Goal: Check status: Check status

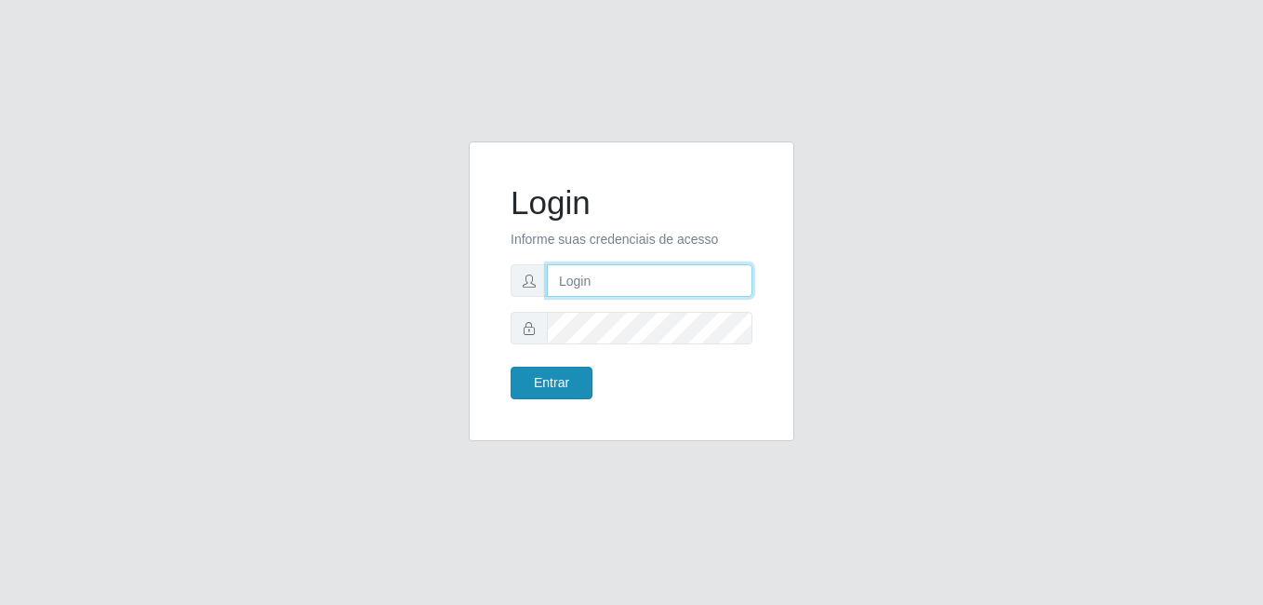
type input "anselmo@B8"
click at [545, 381] on button "Entrar" at bounding box center [552, 382] width 82 height 33
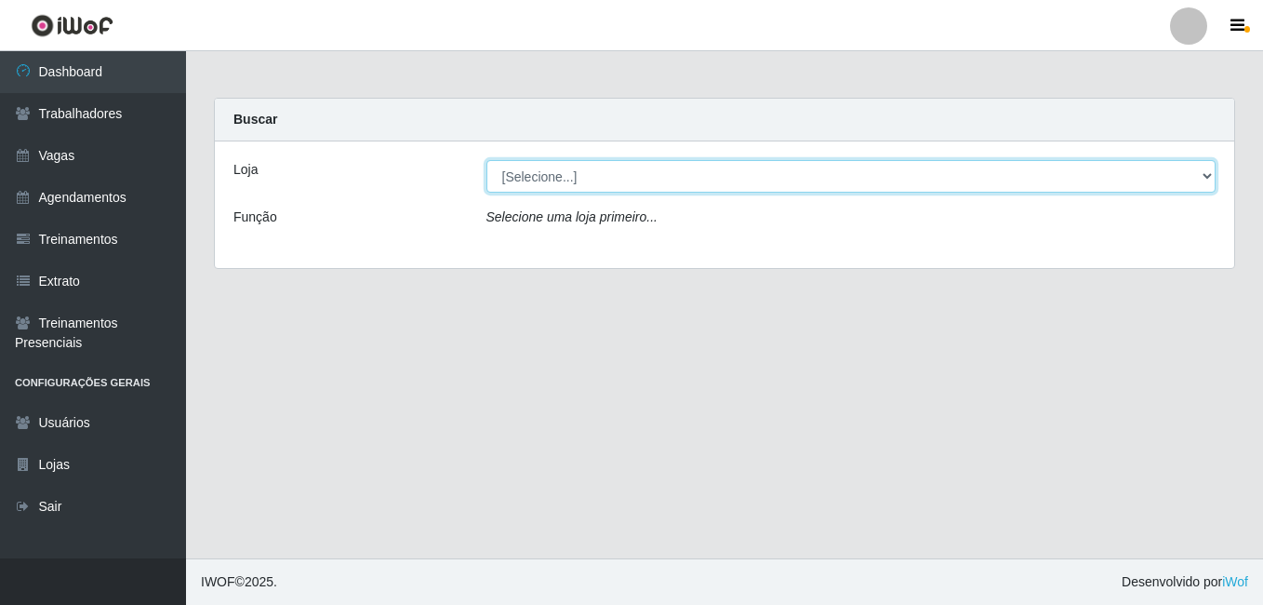
click at [681, 182] on select "[Selecione...] Bemais Supermercados - B8 [PERSON_NAME]" at bounding box center [851, 176] width 730 height 33
select select "413"
click at [486, 160] on select "[Selecione...] Bemais Supermercados - B8 [PERSON_NAME]" at bounding box center [851, 176] width 730 height 33
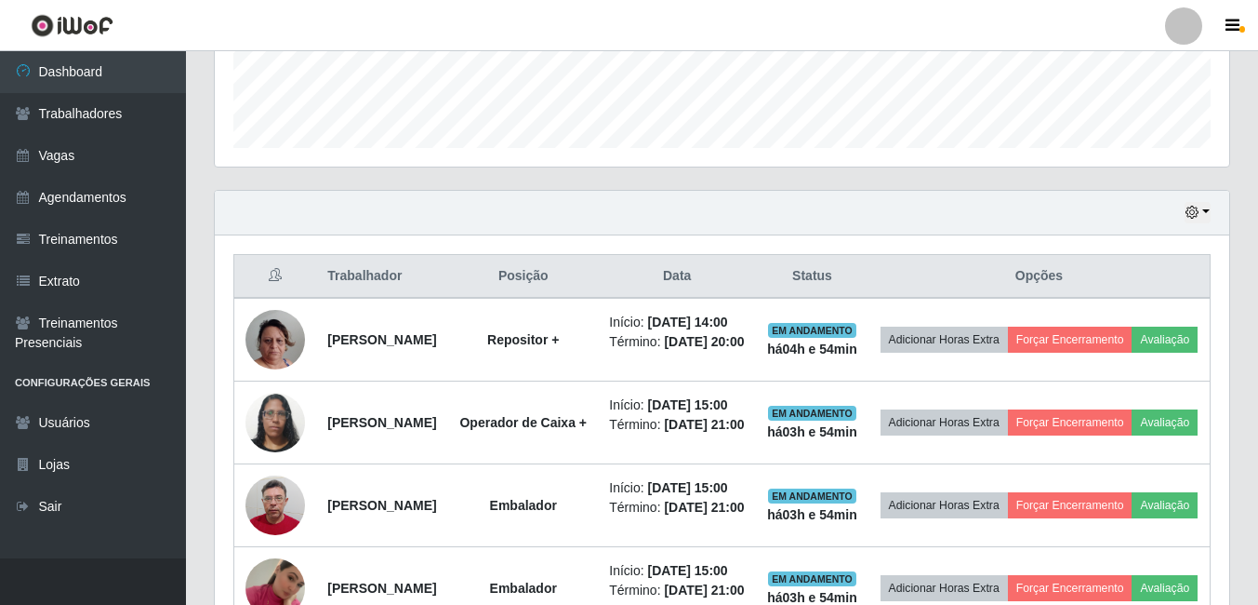
scroll to position [392, 0]
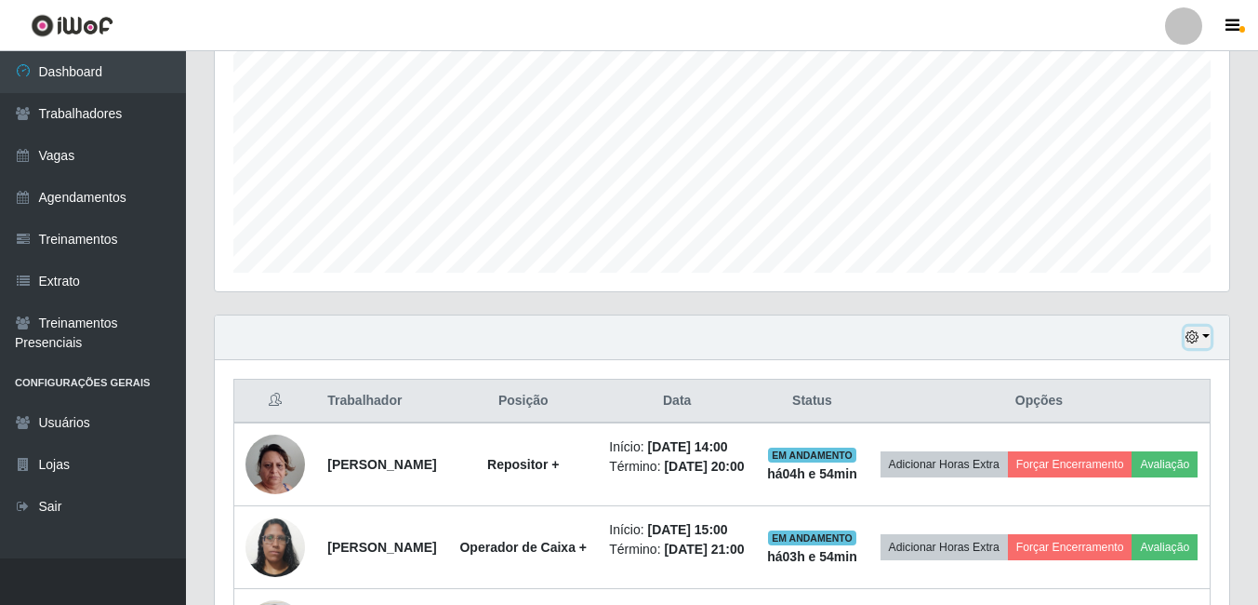
click at [1193, 335] on icon "button" at bounding box center [1192, 336] width 13 height 13
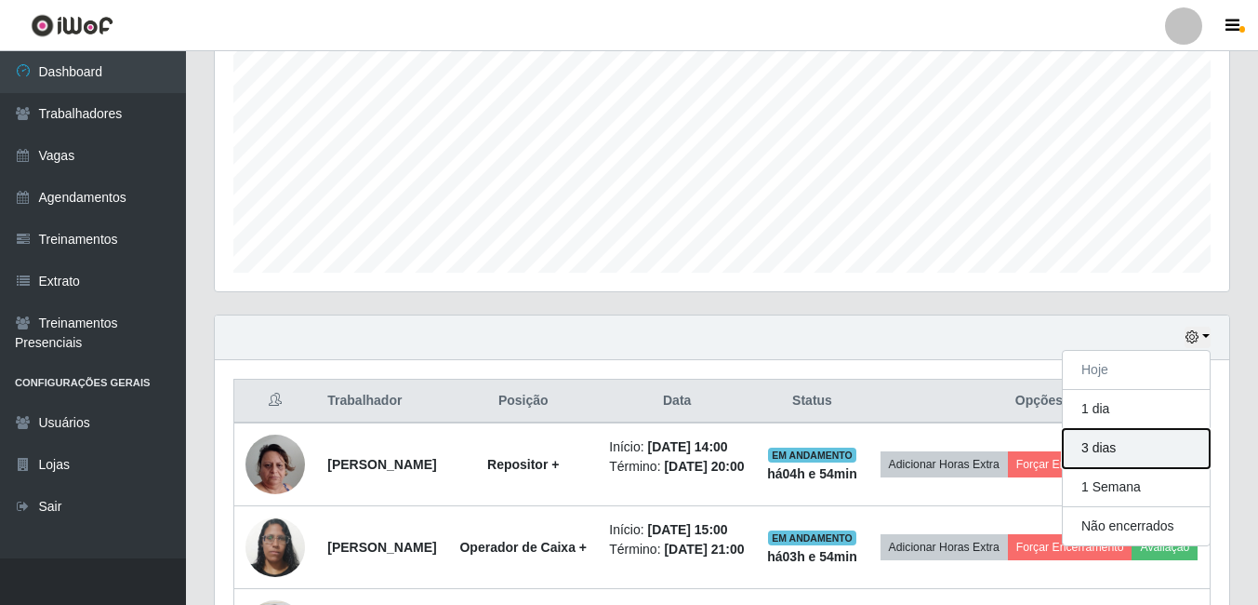
click at [1124, 446] on button "3 dias" at bounding box center [1136, 448] width 147 height 39
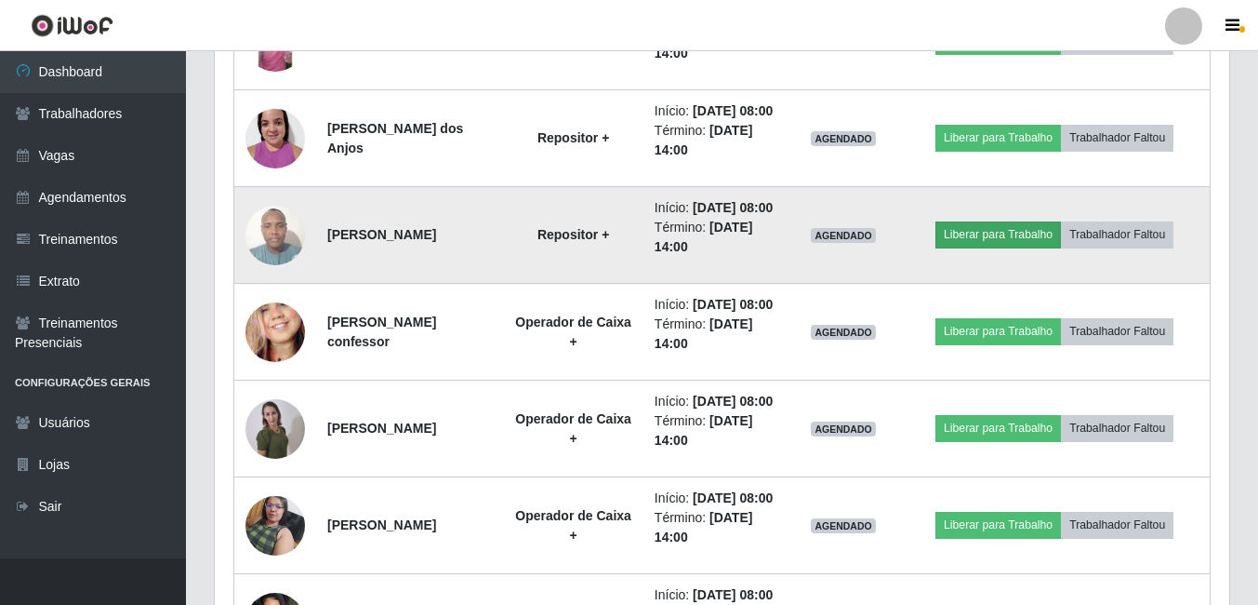
scroll to position [1229, 0]
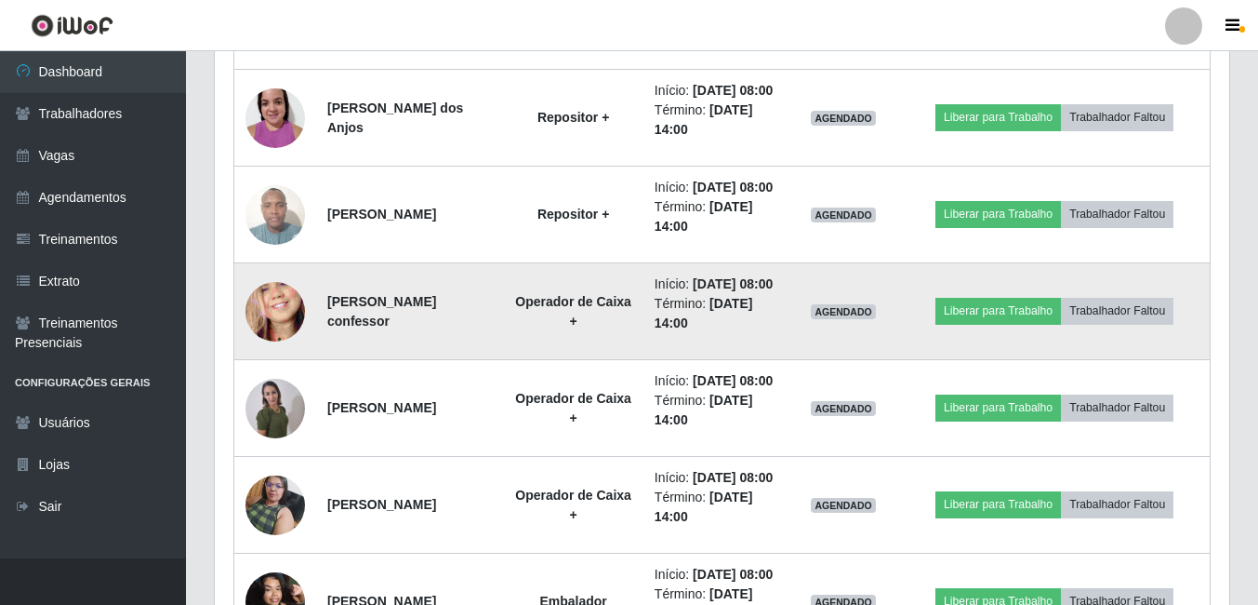
click at [286, 376] on img at bounding box center [276, 310] width 60 height 129
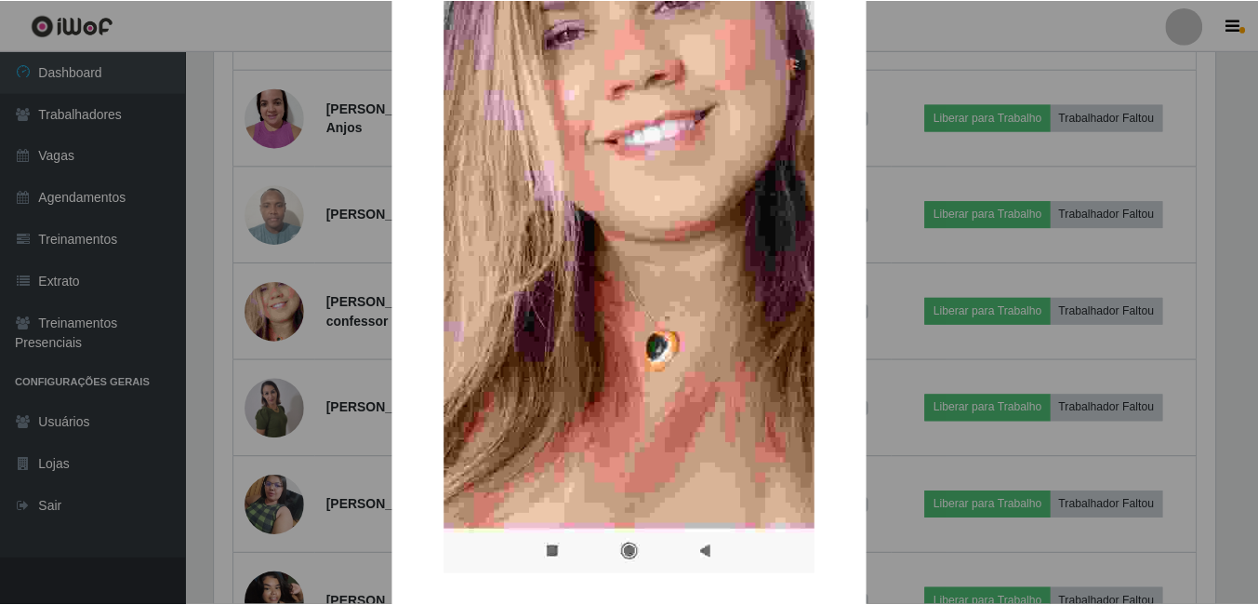
scroll to position [365, 0]
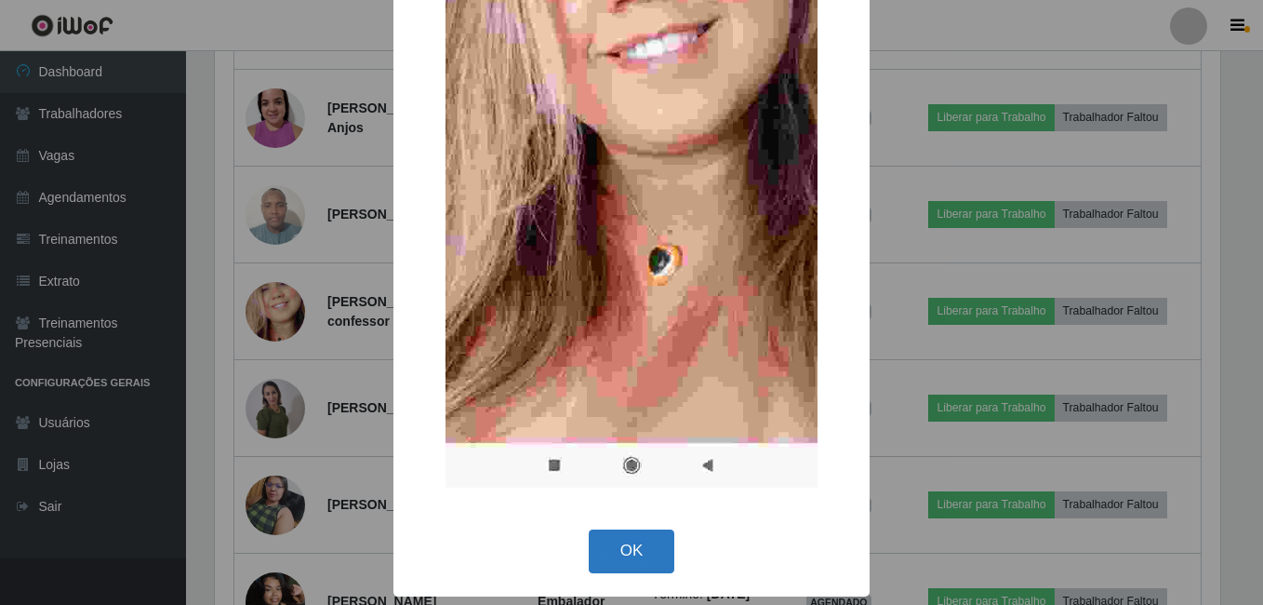
click at [606, 537] on button "OK" at bounding box center [632, 551] width 86 height 44
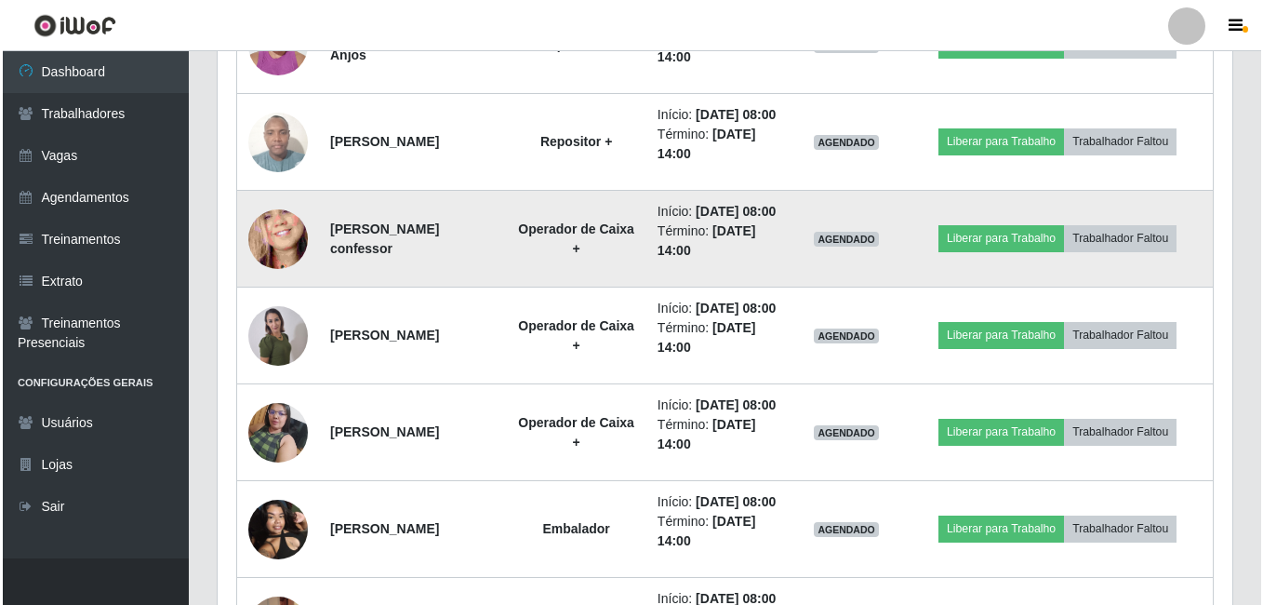
scroll to position [1322, 0]
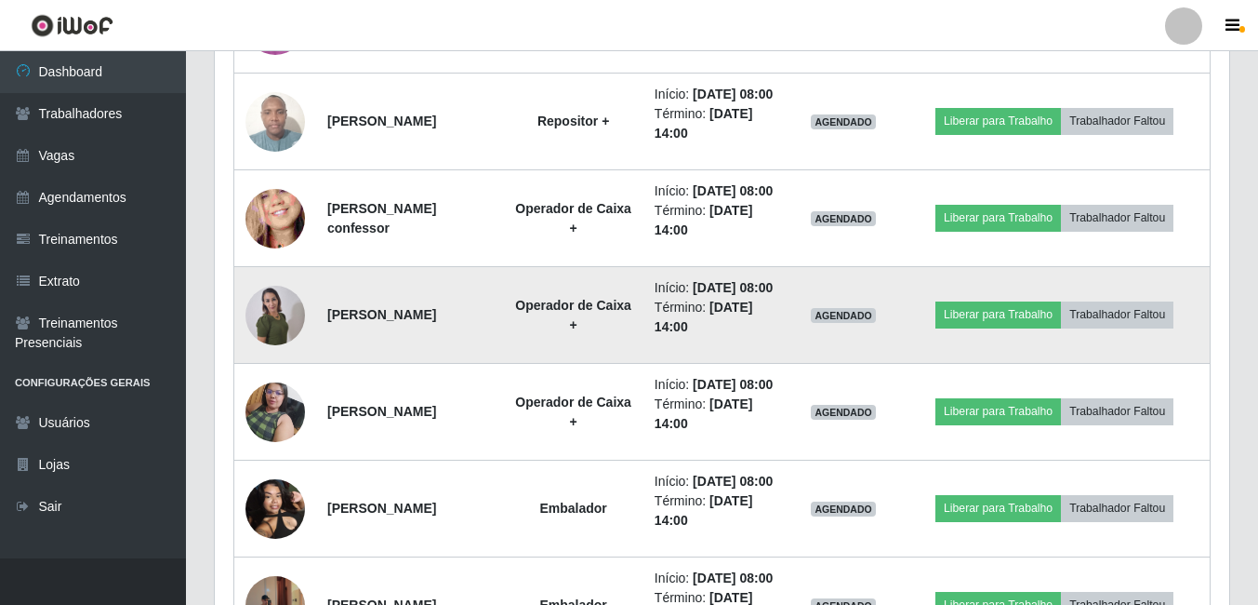
click at [268, 346] on img at bounding box center [276, 315] width 60 height 61
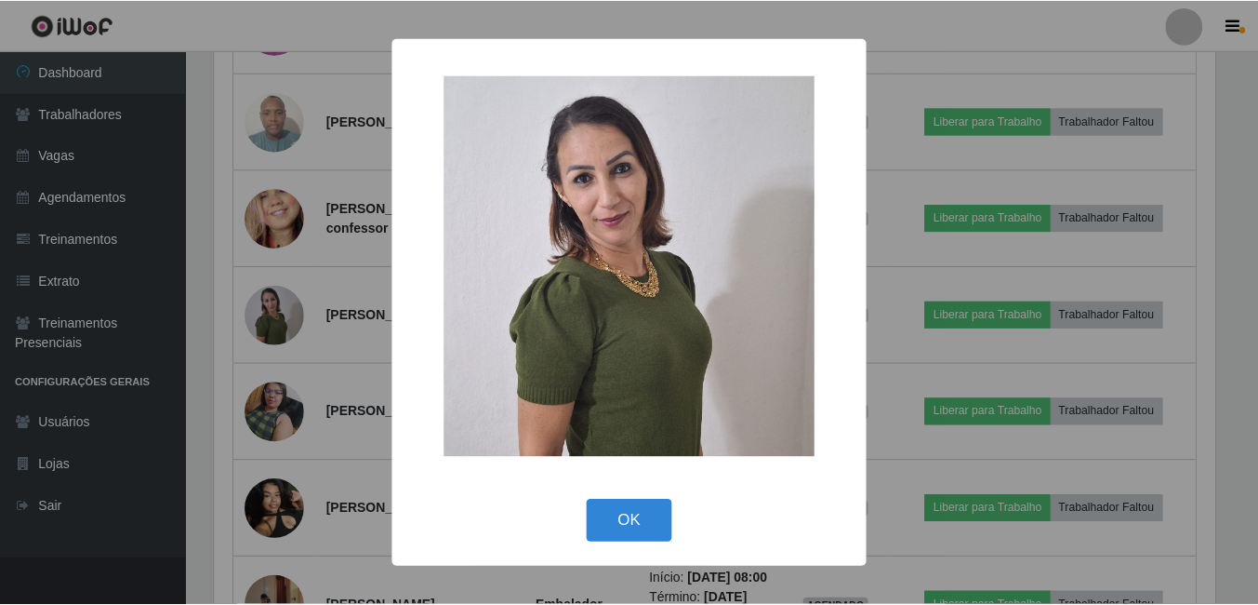
scroll to position [386, 1005]
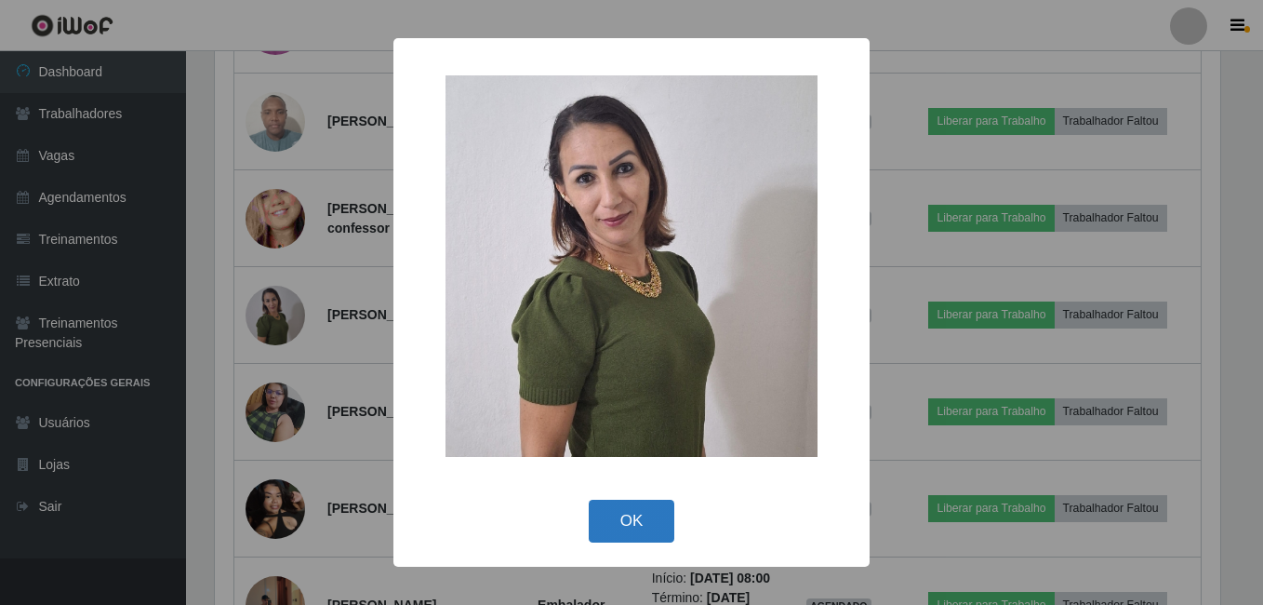
click at [617, 516] on button "OK" at bounding box center [632, 521] width 86 height 44
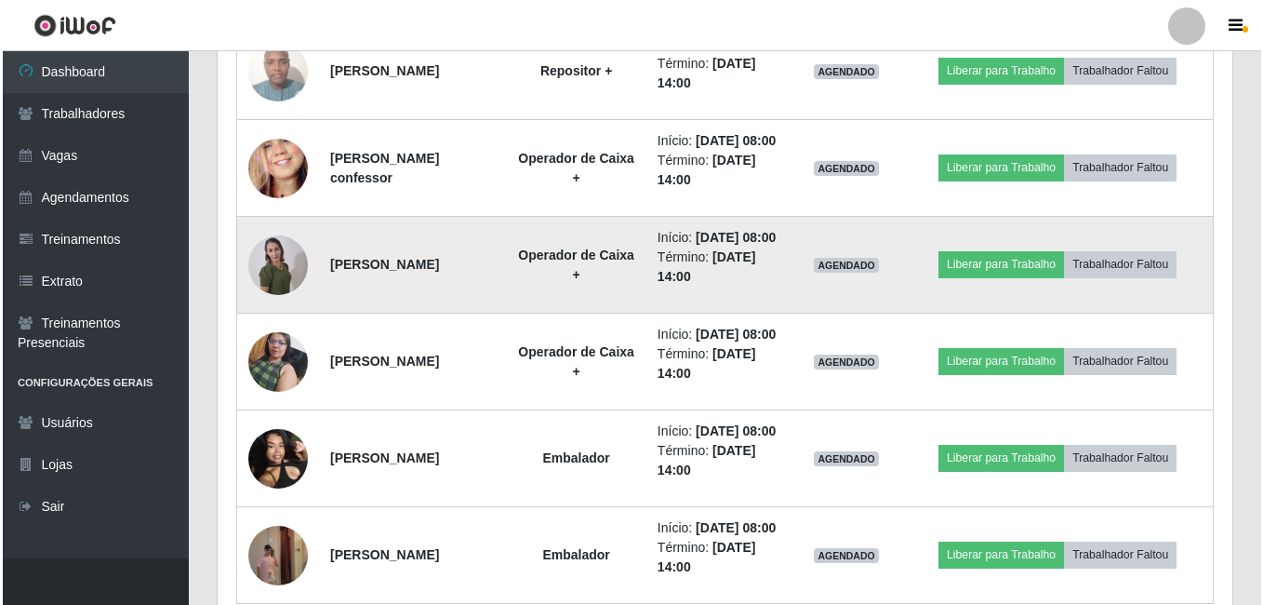
scroll to position [1415, 0]
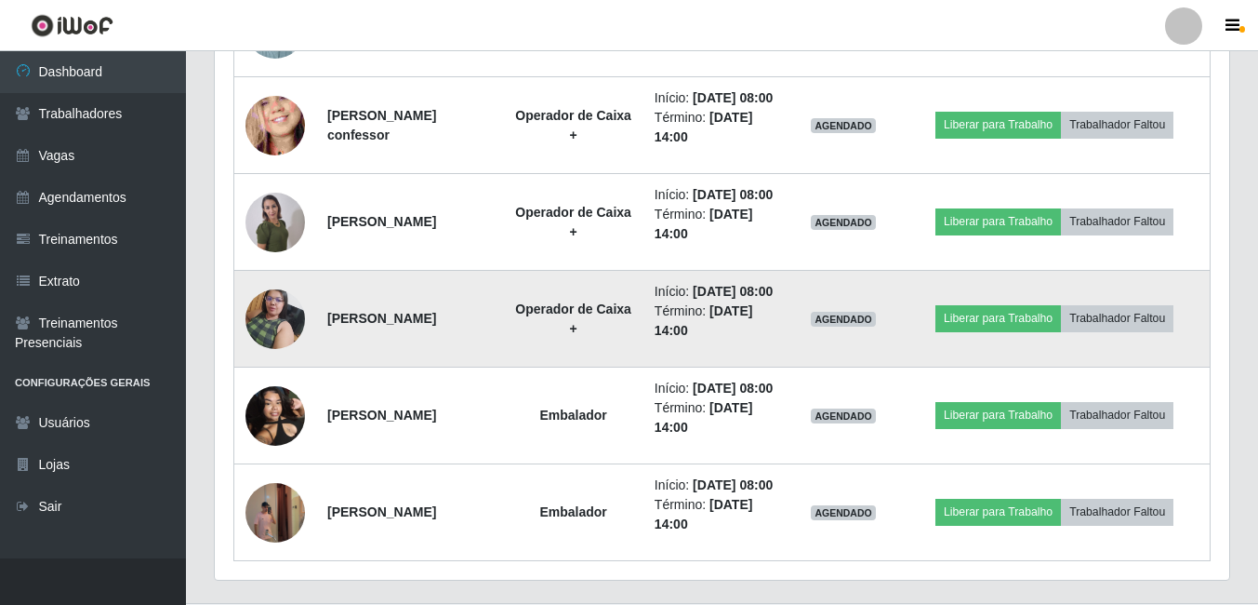
click at [279, 358] on img at bounding box center [276, 318] width 60 height 79
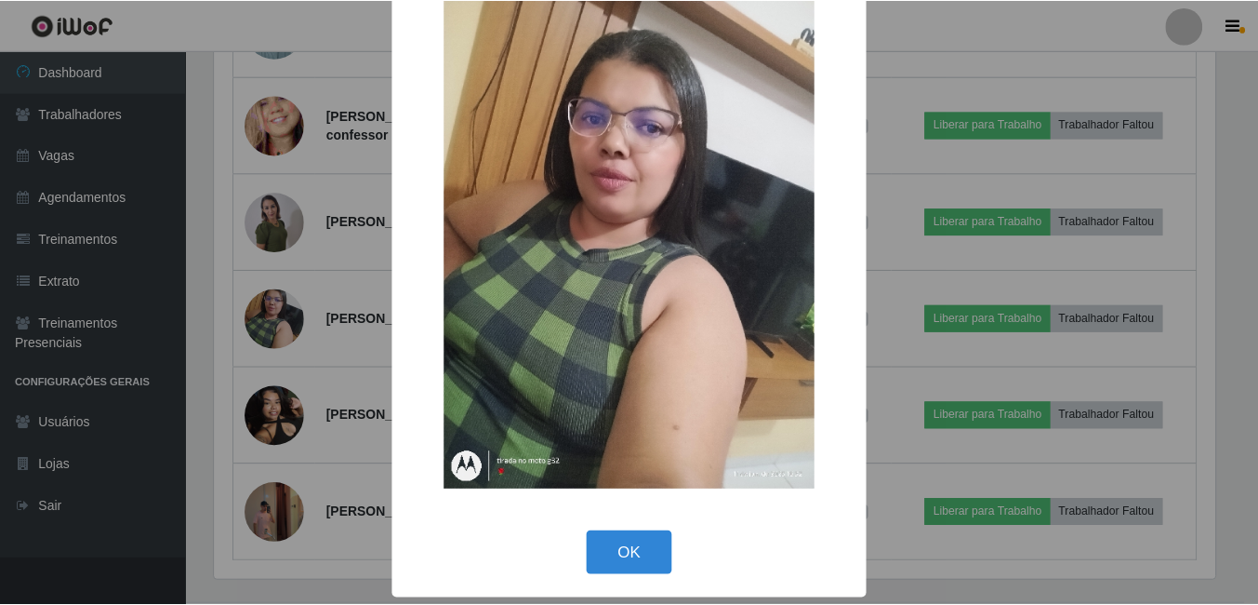
scroll to position [54, 0]
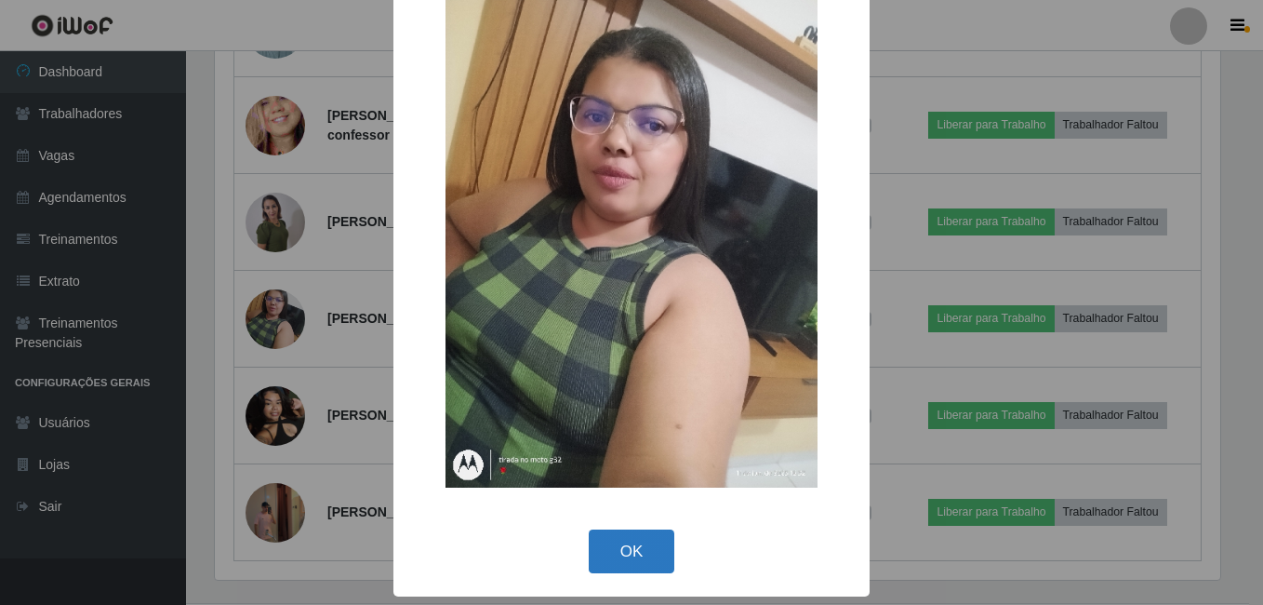
click at [616, 543] on button "OK" at bounding box center [632, 551] width 86 height 44
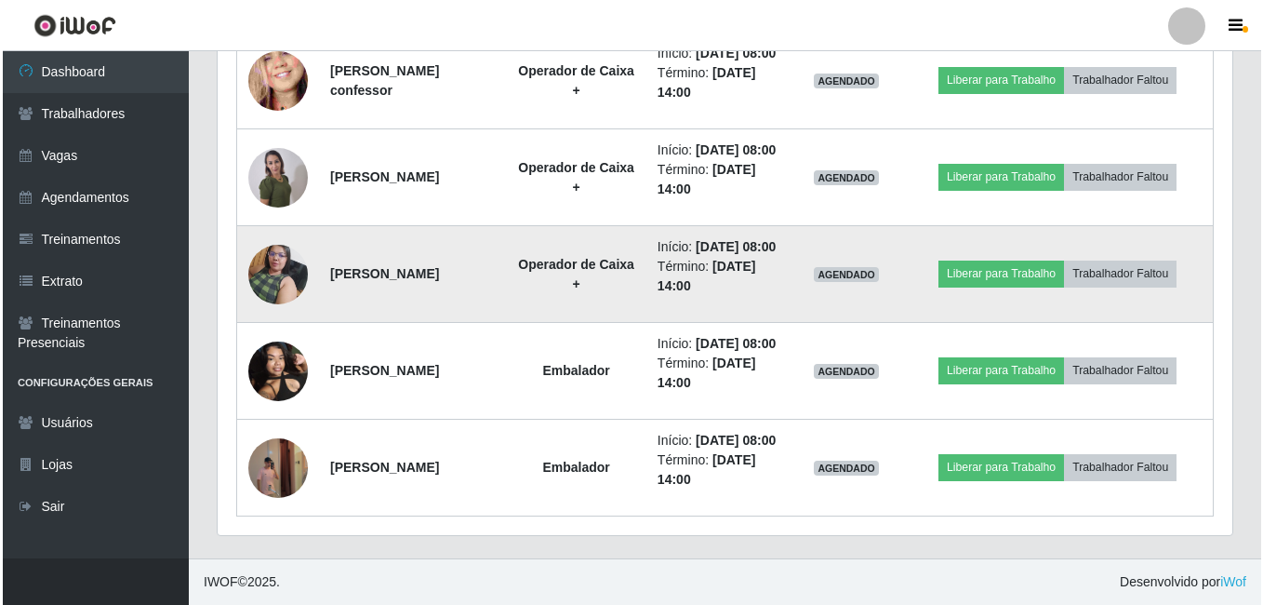
scroll to position [1601, 0]
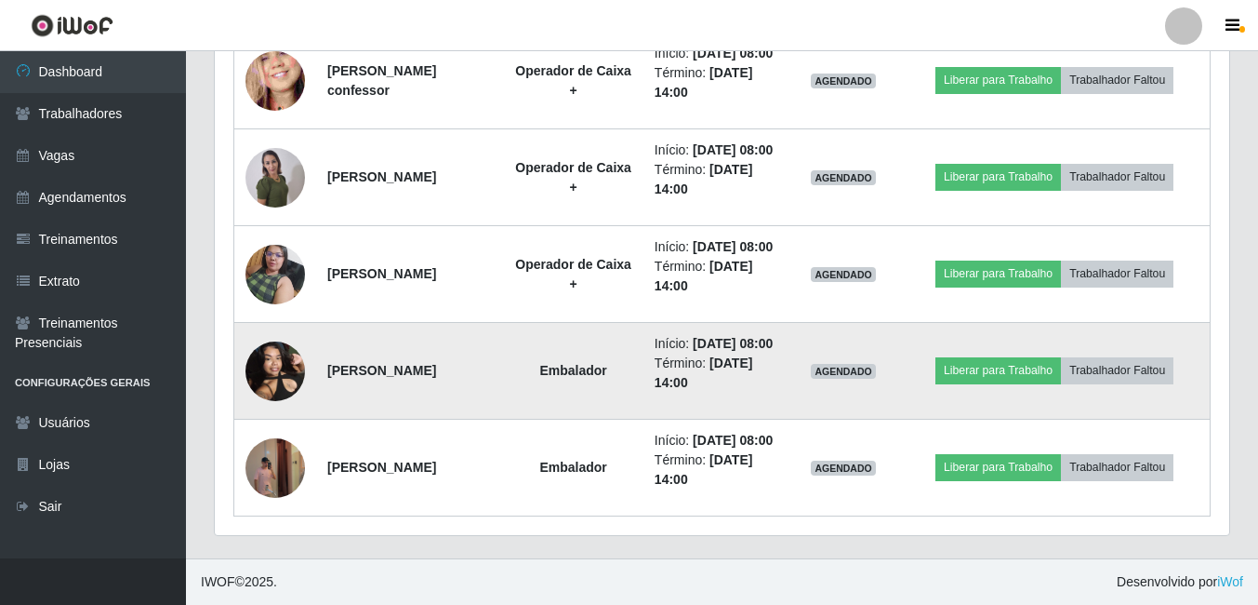
click at [284, 410] on img at bounding box center [276, 370] width 60 height 79
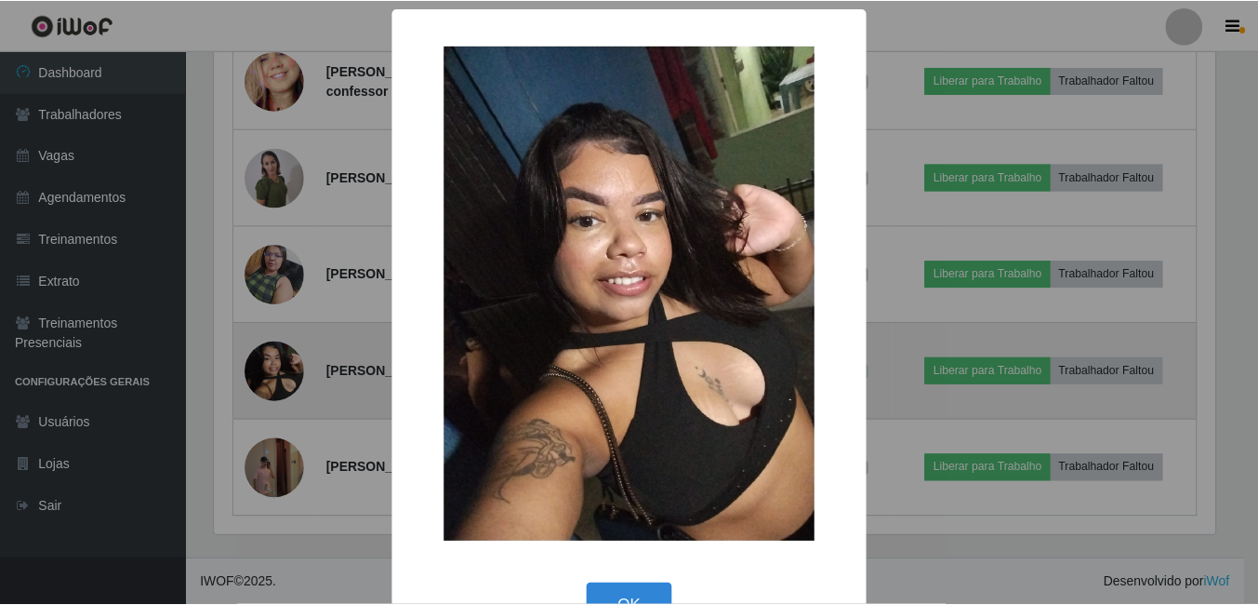
scroll to position [386, 1005]
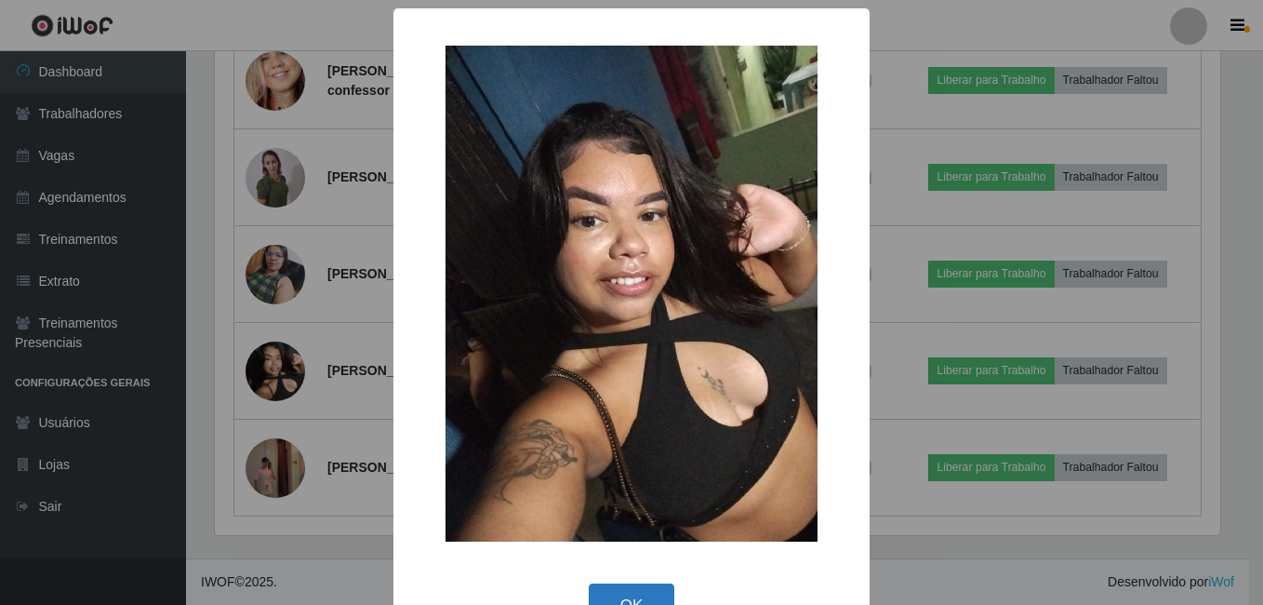
click at [622, 593] on button "OK" at bounding box center [632, 605] width 86 height 44
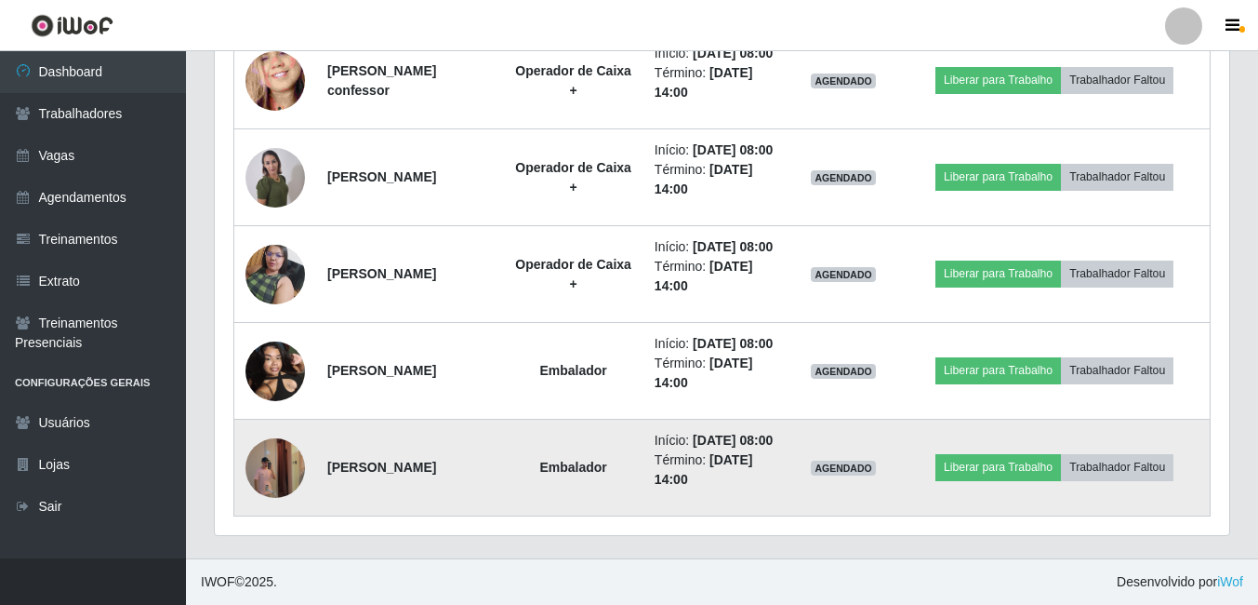
scroll to position [1695, 0]
click at [280, 462] on img at bounding box center [276, 468] width 60 height 106
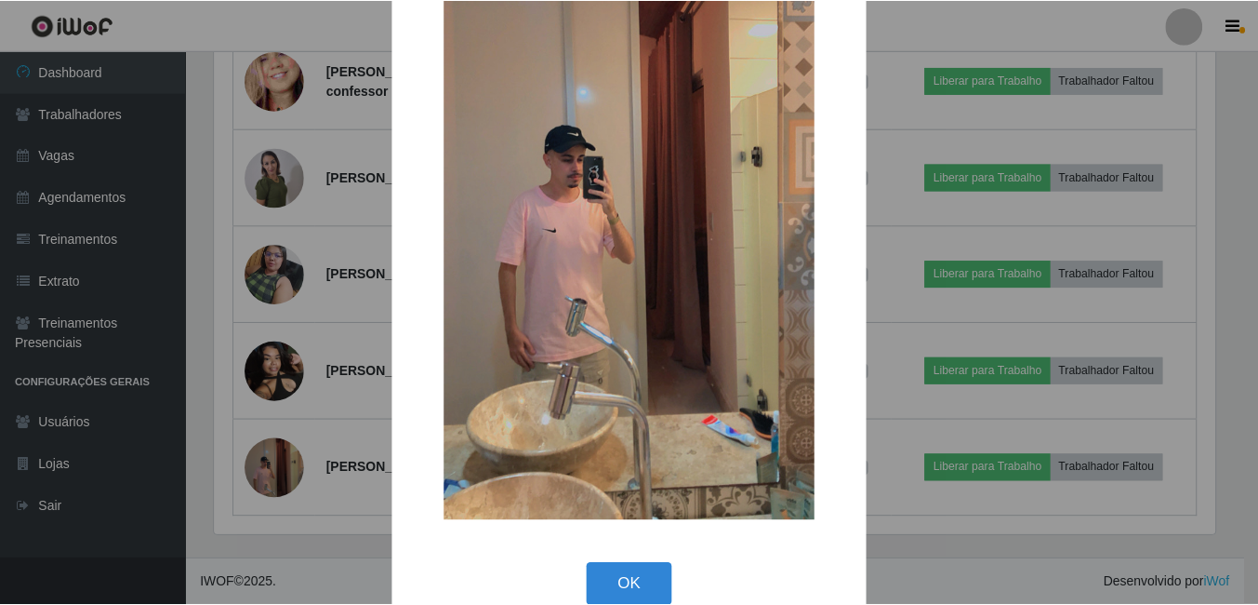
scroll to position [219, 0]
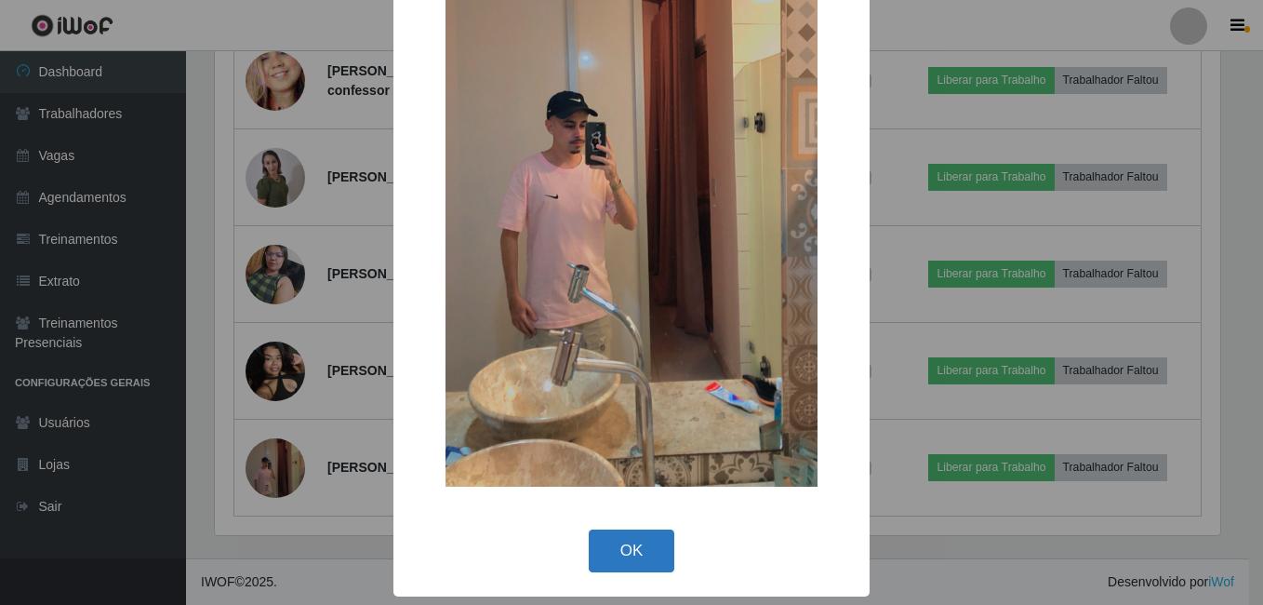
click at [622, 546] on button "OK" at bounding box center [632, 551] width 86 height 44
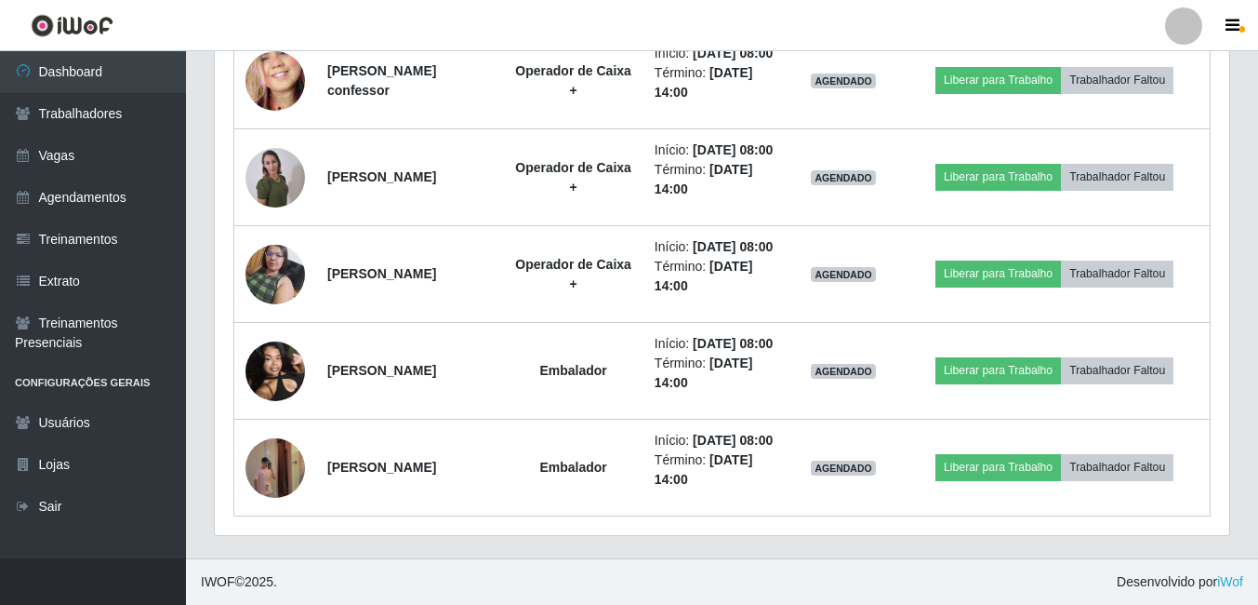
scroll to position [0, 0]
